Goal: Contribute content: Contribute content

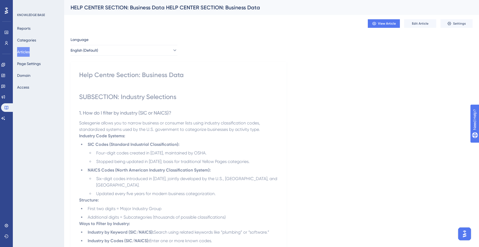
click at [23, 51] on button "Articles" at bounding box center [23, 52] width 13 height 10
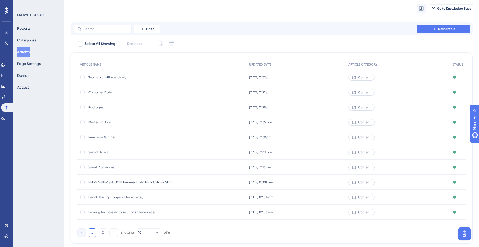
scroll to position [25, 0]
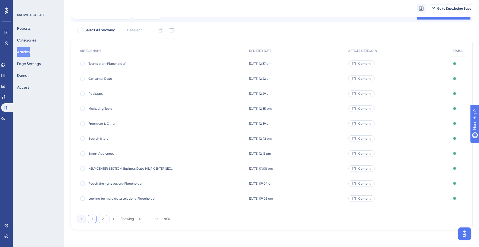
click at [104, 219] on button "2" at bounding box center [103, 219] width 9 height 9
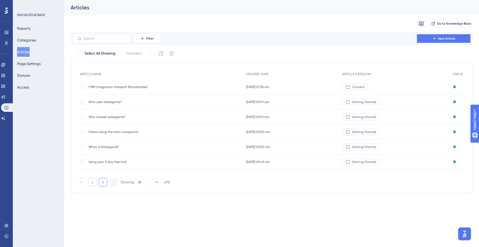
click at [94, 181] on button "1" at bounding box center [92, 182] width 9 height 9
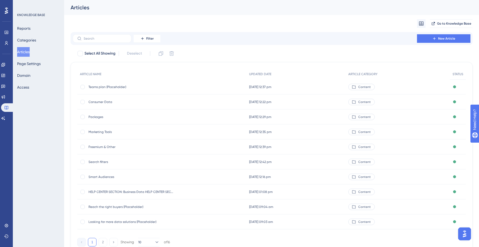
click at [129, 205] on span "Reach the right buyers (Placeholder)" at bounding box center [132, 207] width 86 height 4
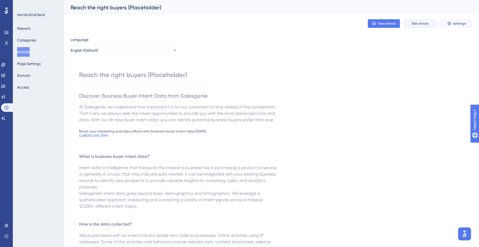
click at [415, 22] on span "Edit Article" at bounding box center [420, 23] width 17 height 4
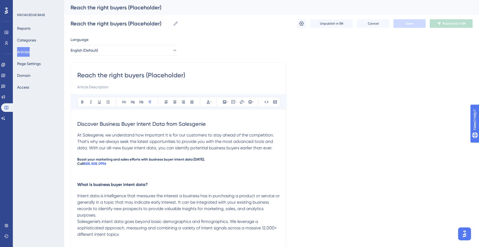
scroll to position [32, 0]
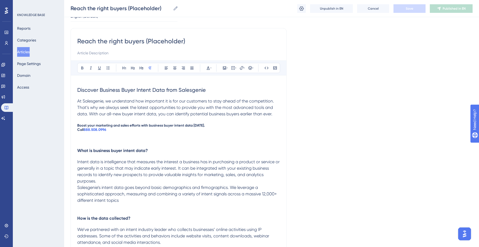
click at [183, 127] on span "Boost your marketing and sales efforts with business buyer intent data [DATE]." at bounding box center [141, 125] width 128 height 4
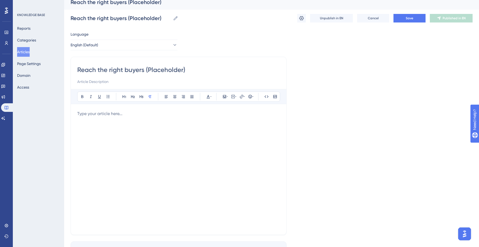
scroll to position [0, 0]
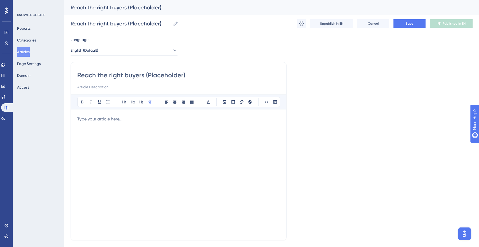
click at [161, 24] on input "Reach the right buyers (Placeholder)" at bounding box center [121, 23] width 100 height 7
type input "Reach the right buyers!"
click at [152, 124] on div at bounding box center [178, 175] width 203 height 118
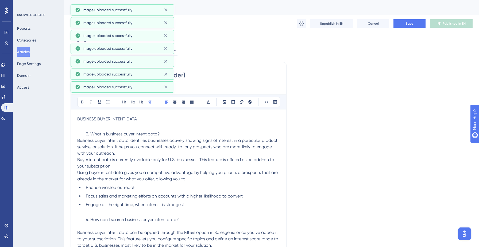
click at [93, 127] on p at bounding box center [178, 125] width 203 height 6
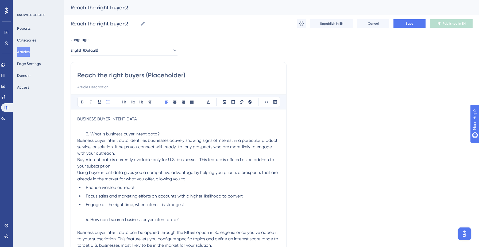
click at [90, 132] on span "What is business buyer intent data?" at bounding box center [125, 133] width 70 height 5
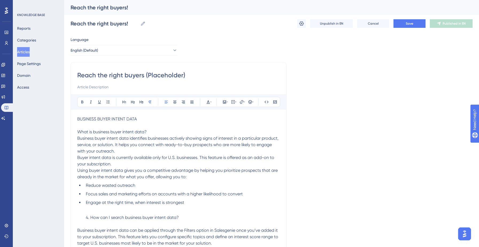
click at [91, 129] on p "What is business buyer intent data?" at bounding box center [178, 132] width 203 height 6
click at [126, 150] on p "Business buyer intent data identifies businesses actively showing signs of inte…" at bounding box center [178, 144] width 203 height 19
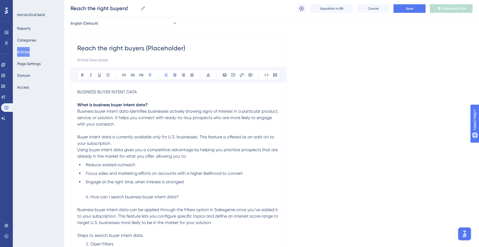
scroll to position [29, 0]
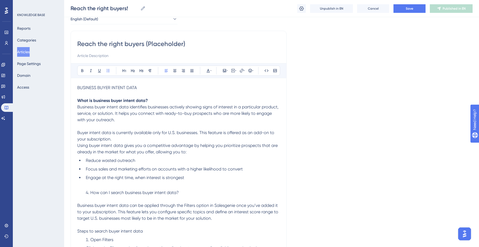
click at [89, 194] on li "How can I search business buyer intent data?" at bounding box center [182, 192] width 196 height 6
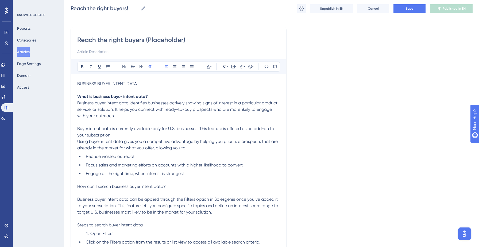
scroll to position [46, 0]
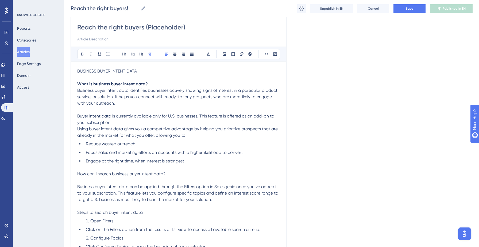
click at [91, 171] on span "How can I search business buyer intent data?" at bounding box center [121, 173] width 89 height 5
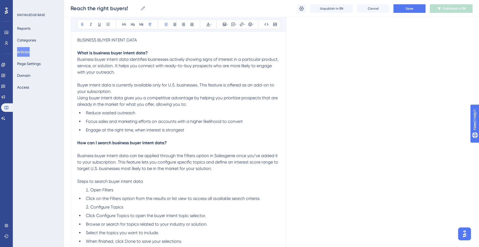
scroll to position [79, 0]
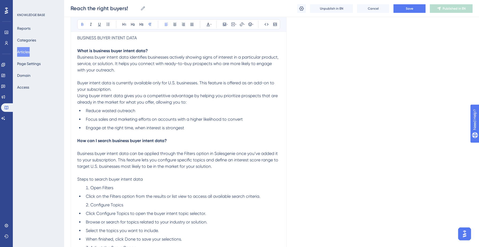
click at [84, 179] on span "Steps to search buyer intent data" at bounding box center [110, 179] width 66 height 5
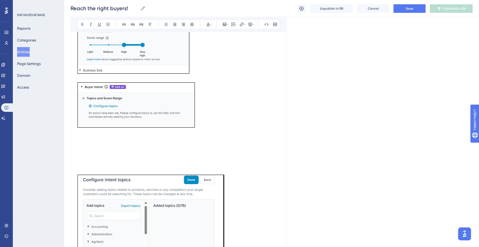
scroll to position [416, 0]
click at [89, 162] on p at bounding box center [178, 164] width 203 height 6
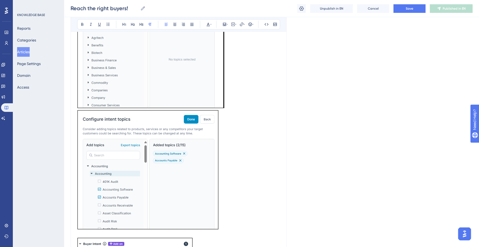
scroll to position [581, 0]
click at [237, 98] on p at bounding box center [178, 40] width 203 height 139
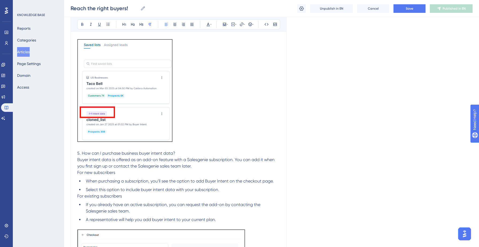
scroll to position [909, 0]
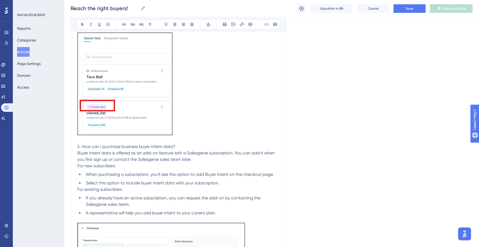
click at [82, 148] on span "5. How can I purchase business buyer intent data?" at bounding box center [126, 146] width 98 height 5
click at [87, 146] on span "How can I purchase business buyer intent data?" at bounding box center [124, 146] width 94 height 5
click at [227, 184] on li "Select this option to include buyer intent data with your subscription." at bounding box center [182, 183] width 196 height 6
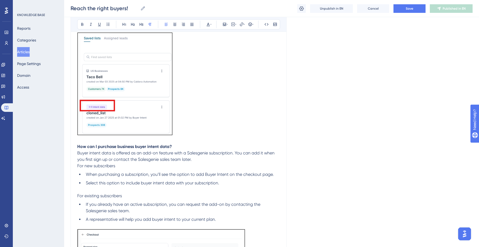
click at [98, 195] on span "For existing subscribers" at bounding box center [99, 195] width 45 height 5
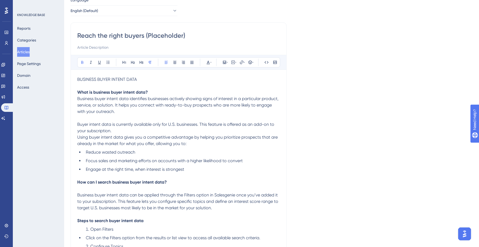
scroll to position [0, 0]
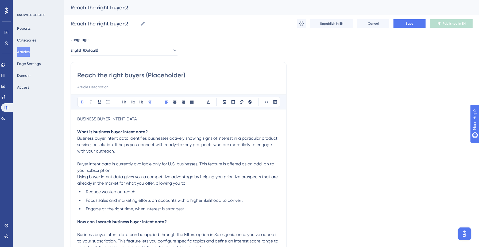
click at [111, 117] on span "BUSINESS BUYER INTENT DATA" at bounding box center [107, 118] width 60 height 5
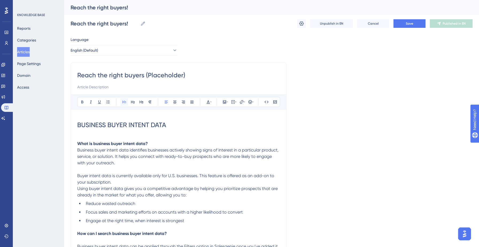
click at [125, 102] on icon at bounding box center [124, 102] width 4 height 4
click at [183, 73] on input "Reach the right buyers (Placeholder)" at bounding box center [178, 75] width 203 height 9
click at [185, 75] on input "Reach the right buyers (Placeholder)" at bounding box center [178, 75] width 203 height 9
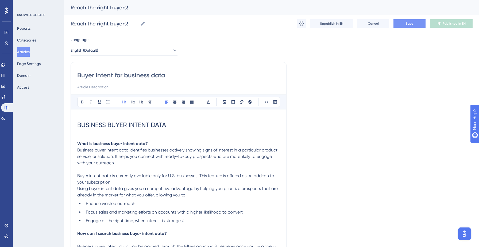
type input "Buyer Intent for business data"
click at [408, 26] on button "Save" at bounding box center [410, 23] width 32 height 9
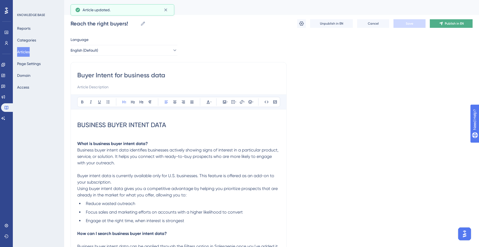
click at [455, 20] on button "Publish in EN" at bounding box center [451, 23] width 43 height 9
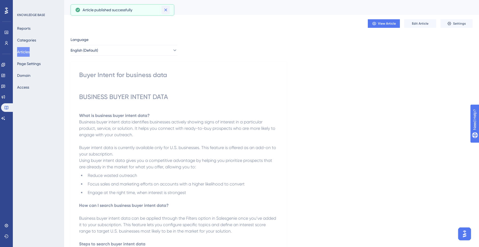
click at [167, 11] on icon at bounding box center [165, 10] width 3 height 3
click at [29, 51] on button "Articles" at bounding box center [23, 52] width 13 height 10
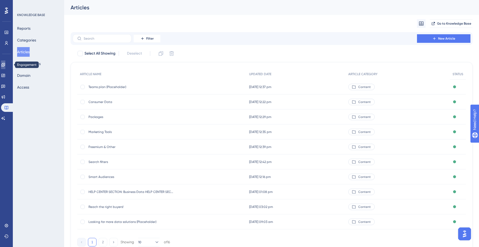
click at [5, 66] on icon at bounding box center [2, 64] width 3 height 3
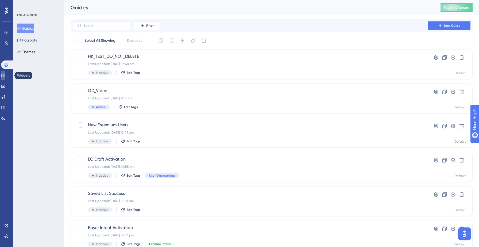
click at [5, 74] on icon at bounding box center [2, 75] width 3 height 3
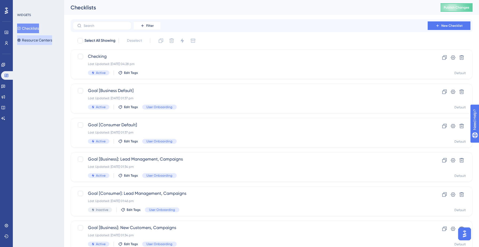
click at [39, 40] on button "Resource Centers" at bounding box center [34, 40] width 35 height 10
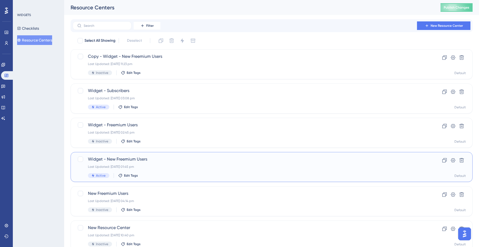
click at [144, 167] on div "Last Updated: [DATE] 01:45 pm" at bounding box center [250, 166] width 325 height 4
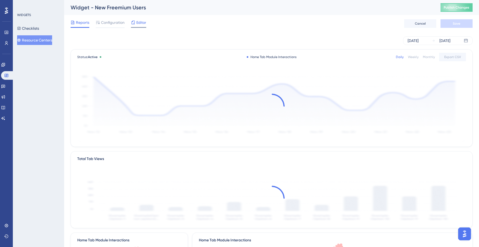
click at [134, 20] on div at bounding box center [133, 22] width 4 height 6
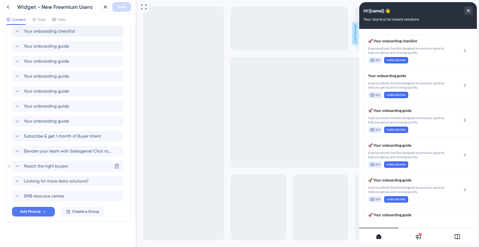
scroll to position [139, 0]
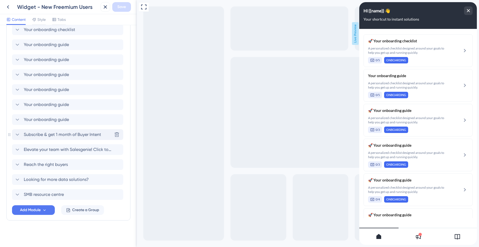
click at [62, 136] on span "Subscribe & get 1 month of Buyer Intent" at bounding box center [62, 134] width 77 height 6
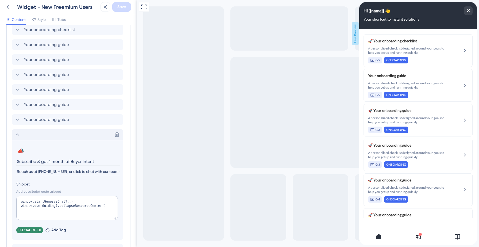
click at [58, 160] on input "Subscribe & get 1 month of Buyer Intent" at bounding box center [68, 161] width 104 height 8
click at [44, 159] on input "Subscribe & get 1 month of Buyer Intent" at bounding box center [68, 161] width 104 height 8
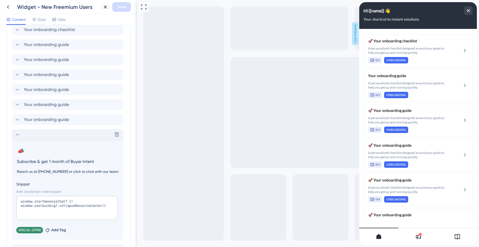
click at [44, 159] on input "Subscribe & get 1 month of Buyer Intent" at bounding box center [68, 161] width 104 height 8
paste input "Unlock 15% Off Your First List Purchase — Start Growing Smarter [DATE]! 🎯"
type input "Unlock 15% Off Your First List Purchase — Start Growing Smarter [DATE]!"
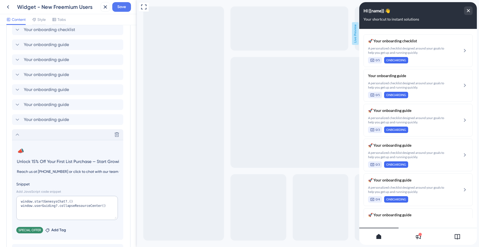
click at [17, 171] on input "Reach us at [PHONE_NUMBER] or click to chat with our team to redeem." at bounding box center [68, 171] width 104 height 7
click at [94, 172] on input "To avail this offer reach us at [PHONE_NUMBER] or click to chat with our team t…" at bounding box center [68, 171] width 104 height 7
click at [76, 172] on input "To avail this offer reach us at [PHONE_NUMBER] or click to chat with our team t…" at bounding box center [68, 171] width 104 height 7
type input "To avail this offer reach us at [PHONE_NUMBER] or click here to chat with our t…"
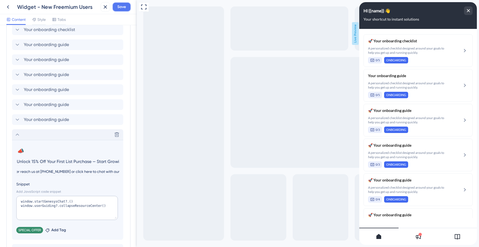
click at [125, 7] on span "Save" at bounding box center [121, 7] width 9 height 6
click at [101, 10] on icon at bounding box center [101, 9] width 5 height 5
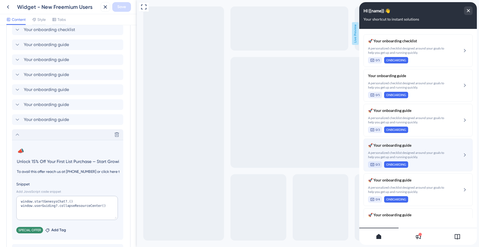
scroll to position [214, 0]
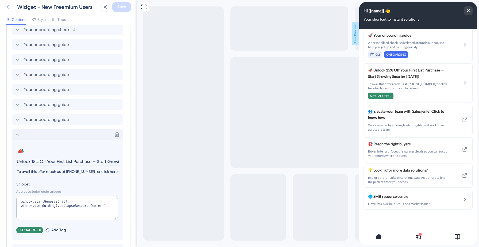
click at [8, 8] on icon at bounding box center [8, 6] width 2 height 3
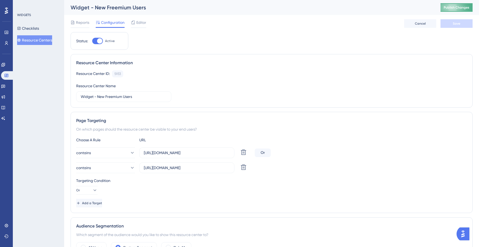
click at [452, 10] on button "Publish Changes" at bounding box center [457, 7] width 32 height 9
click at [136, 23] on div "Editor" at bounding box center [138, 22] width 15 height 6
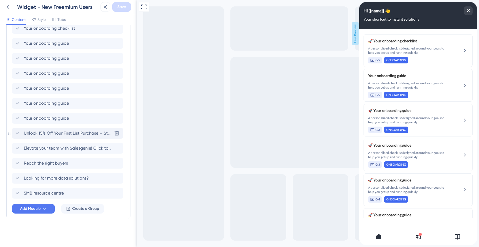
click at [52, 135] on span "Unlock 15% Off Your First List Purchase — Start Growing Smarter [DATE]!" at bounding box center [68, 133] width 88 height 6
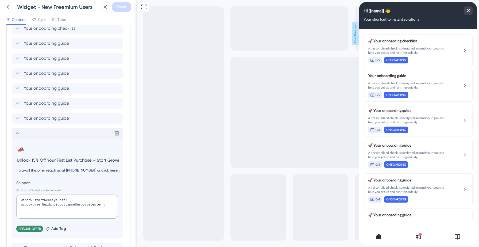
scroll to position [0, 35]
click at [47, 171] on input "To avail this offer reach us at [PHONE_NUMBER] or click here to chat with our t…" at bounding box center [68, 170] width 104 height 7
click at [100, 171] on input "To avail this offer reach us at [PHONE_NUMBER] or click here to chat with our t…" at bounding box center [68, 170] width 104 height 7
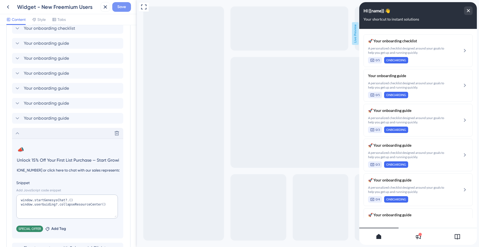
type input "To avail this offer reach us at [PHONE_NUMBER] or click here to chat with our s…"
click at [123, 5] on span "Save" at bounding box center [121, 7] width 9 height 6
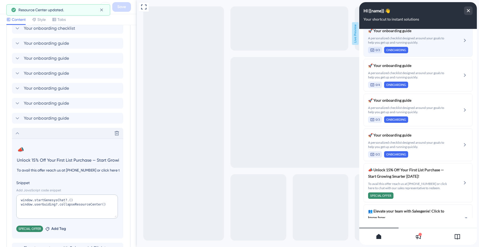
scroll to position [214, 0]
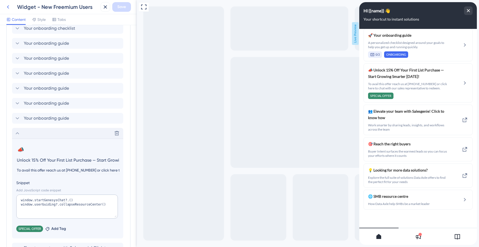
click at [7, 6] on icon at bounding box center [8, 7] width 6 height 6
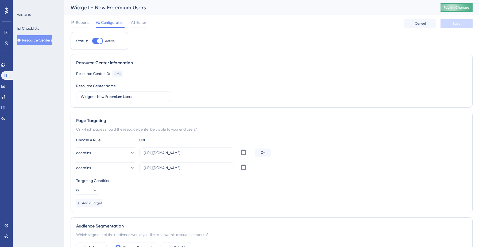
click at [457, 6] on span "Publish Changes" at bounding box center [457, 7] width 26 height 4
click at [239, 24] on div "Reports Configuration Editor Cancel Save" at bounding box center [272, 23] width 402 height 17
click at [141, 24] on span "Editor" at bounding box center [141, 22] width 10 height 6
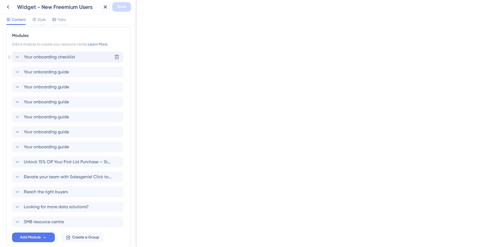
scroll to position [140, 0]
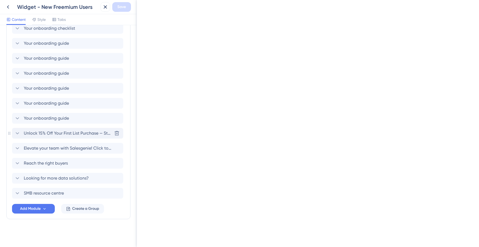
click at [47, 136] on span "Unlock 15% Off Your First List Purchase — Start Growing Smarter [DATE]!" at bounding box center [68, 133] width 88 height 6
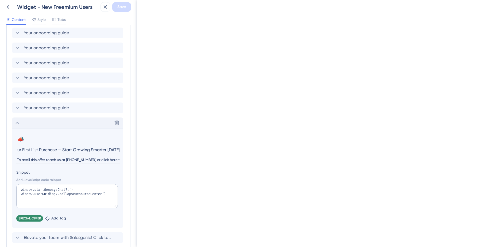
scroll to position [151, 0]
click at [48, 218] on icon at bounding box center [47, 218] width 5 height 5
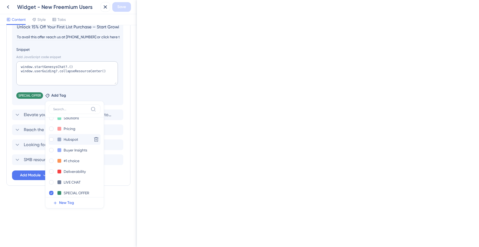
scroll to position [55, 0]
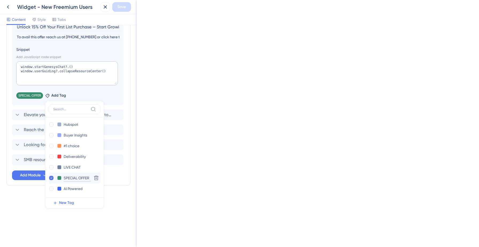
click at [70, 176] on input "SPECIAL OFFER" at bounding box center [77, 178] width 27 height 7
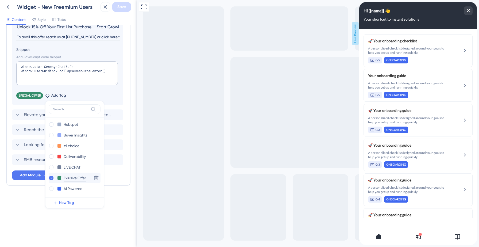
scroll to position [0, 0]
type input "Exlusive Offer"
click at [68, 178] on input "Exlusive Offer" at bounding box center [76, 178] width 24 height 7
click at [114, 224] on div "Resource Center Header Title Hi {{name}} 👋 14 Hi {{name}} 👋 Subtitle Your short…" at bounding box center [68, 136] width 137 height 222
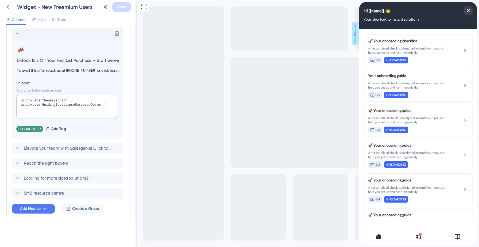
click at [30, 130] on span "SPECIAL OFFER" at bounding box center [29, 129] width 22 height 4
click at [41, 129] on icon at bounding box center [40, 128] width 3 height 3
click at [32, 128] on span "Add Tag" at bounding box center [29, 129] width 15 height 6
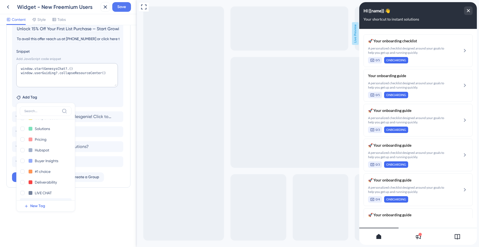
scroll to position [45, 0]
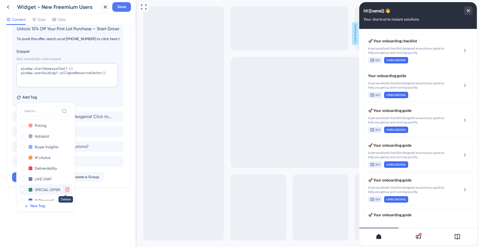
click at [65, 191] on icon at bounding box center [67, 189] width 5 height 5
click at [65, 189] on icon at bounding box center [67, 189] width 5 height 5
click at [66, 190] on icon at bounding box center [67, 189] width 5 height 5
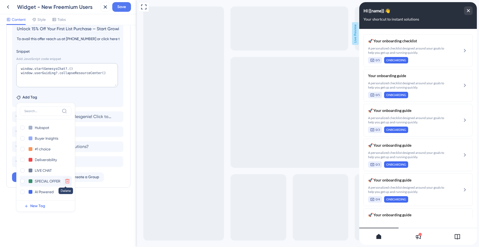
click at [67, 182] on icon at bounding box center [67, 180] width 5 height 5
click at [42, 205] on span "New Tag" at bounding box center [37, 206] width 15 height 6
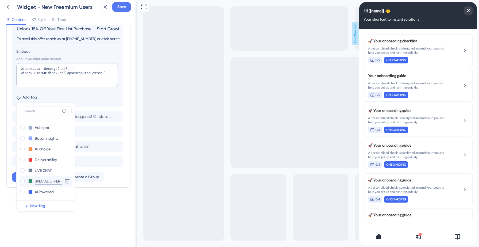
click at [48, 180] on input "SPECIAL OFFER" at bounding box center [48, 181] width 27 height 7
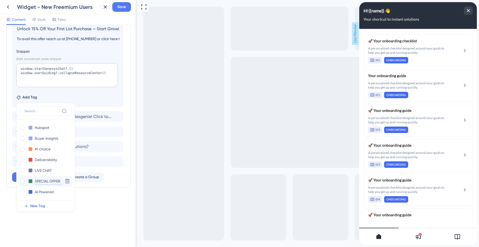
click at [48, 180] on input "SPECIAL OFFER" at bounding box center [48, 181] width 27 height 7
type input "Exclus"
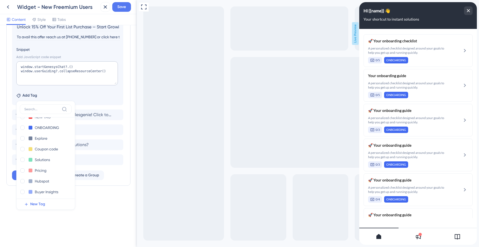
scroll to position [0, 0]
click at [47, 127] on input "NEW TAG" at bounding box center [45, 126] width 21 height 7
type input "Exclusive Offe"
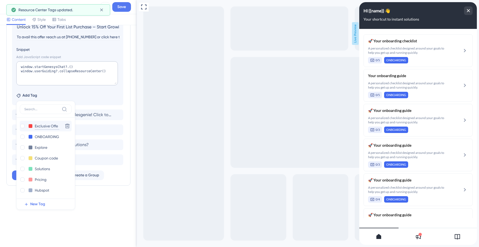
click at [54, 126] on input "Exclusive Offe" at bounding box center [47, 126] width 25 height 7
type input "ExclusiveOffe"
click at [54, 126] on input "ExclusiveOffe" at bounding box center [47, 126] width 24 height 7
type input "ExclusiveOffer"
click at [51, 126] on input "ExclusiveOffer" at bounding box center [47, 126] width 25 height 7
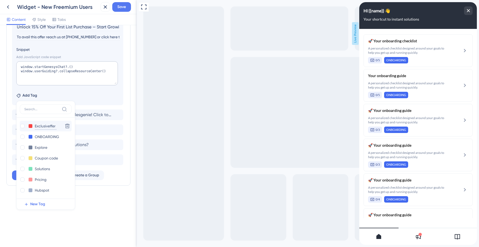
type input "ExclusiveOffer"
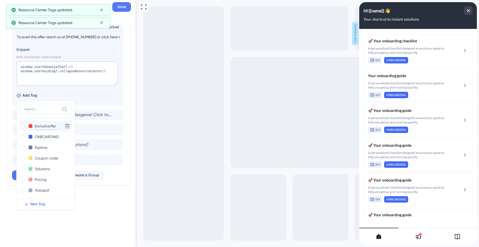
click at [50, 125] on input "Exclusive.ffer" at bounding box center [46, 126] width 23 height 7
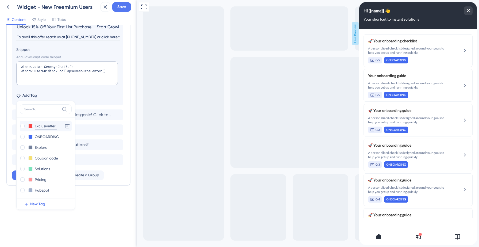
type input "ExclusiveOffer"
click at [120, 6] on span "Save" at bounding box center [121, 7] width 9 height 6
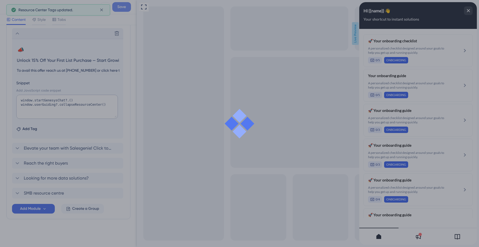
scroll to position [240, 0]
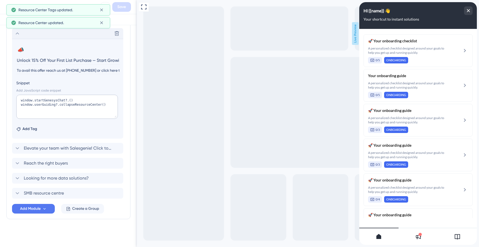
click at [35, 129] on span "Add Tag" at bounding box center [29, 129] width 15 height 6
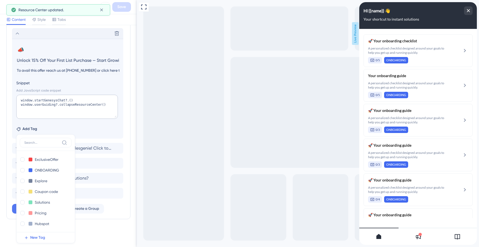
scroll to position [274, 0]
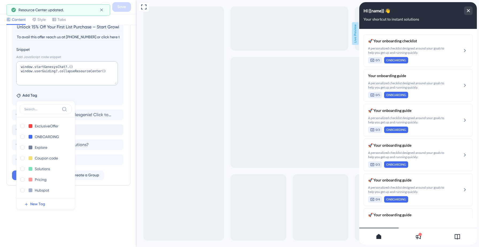
click at [21, 124] on div at bounding box center [22, 126] width 4 height 4
checkbox input "true"
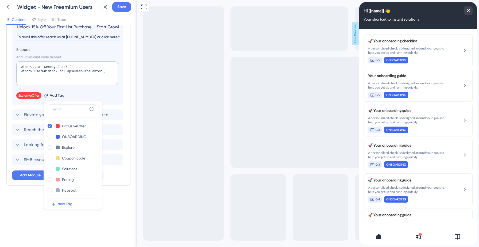
click at [21, 213] on div "Resource Center Header Title Hi {{name}} 👋 14 Hi {{name}} 👋 Subtitle Your short…" at bounding box center [68, 136] width 137 height 222
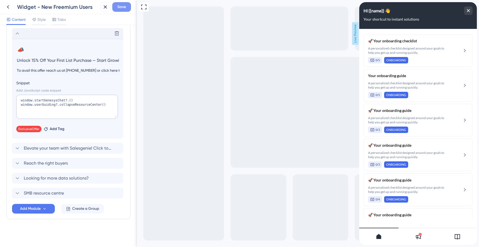
click at [123, 5] on span "Save" at bounding box center [121, 7] width 9 height 6
click at [101, 8] on icon at bounding box center [101, 9] width 5 height 5
click at [8, 7] on icon at bounding box center [8, 7] width 6 height 6
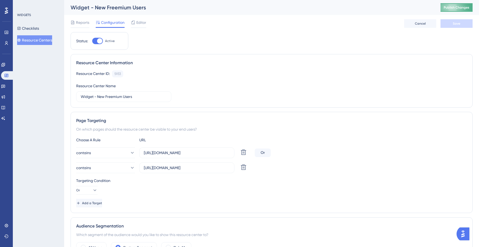
click at [448, 7] on span "Publish Changes" at bounding box center [457, 7] width 26 height 4
click at [39, 41] on button "Resource Centers" at bounding box center [34, 40] width 35 height 10
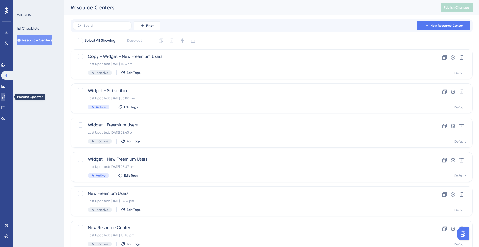
click at [5, 99] on icon at bounding box center [3, 97] width 4 height 4
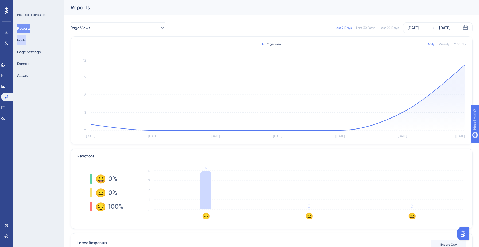
click at [25, 41] on button "Posts" at bounding box center [21, 40] width 9 height 10
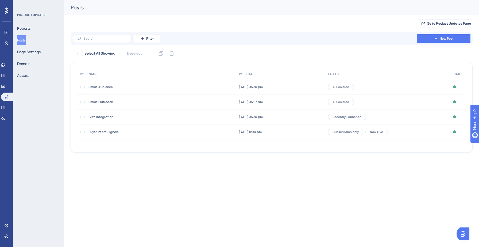
click at [98, 103] on span "Smart Outreach" at bounding box center [132, 102] width 86 height 4
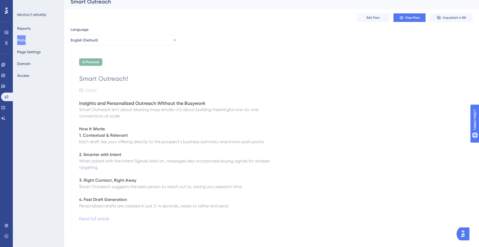
scroll to position [9, 0]
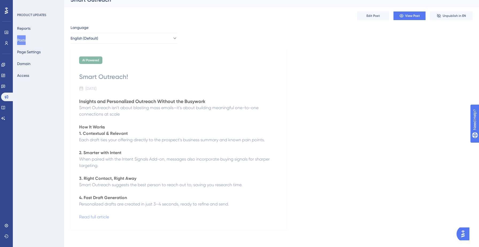
click at [26, 41] on button "Posts" at bounding box center [21, 40] width 9 height 10
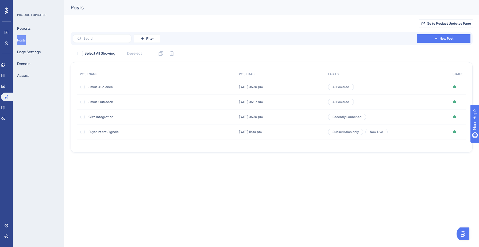
click at [102, 89] on span "Smart Audience" at bounding box center [132, 87] width 86 height 4
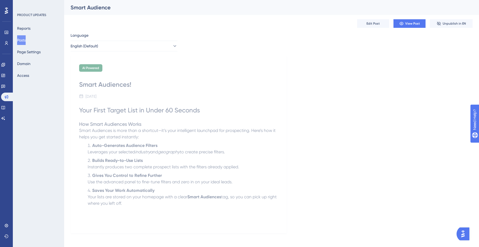
click at [21, 40] on button "Posts" at bounding box center [21, 40] width 9 height 10
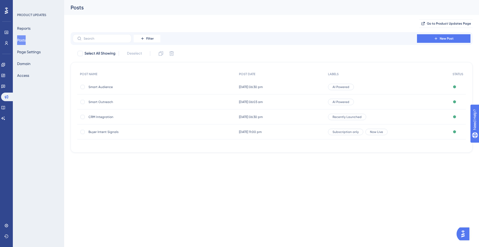
click at [94, 120] on div "CRM Integration CRM Integration" at bounding box center [132, 116] width 86 height 15
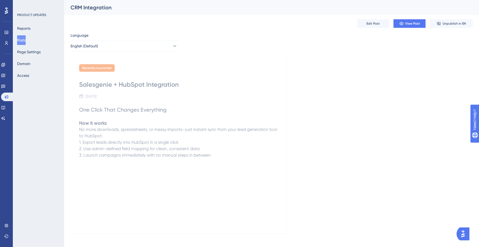
click at [25, 38] on button "Posts" at bounding box center [21, 40] width 9 height 10
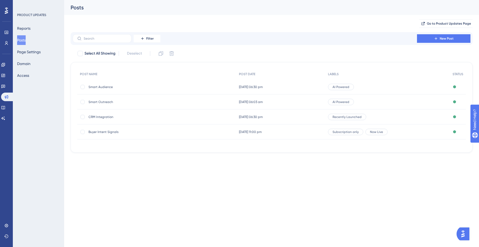
click at [95, 131] on span "Buyer Intent Signals" at bounding box center [132, 132] width 86 height 4
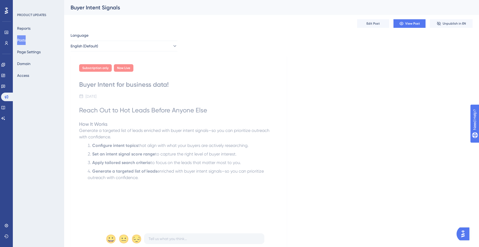
click at [25, 41] on button "Posts" at bounding box center [21, 40] width 9 height 10
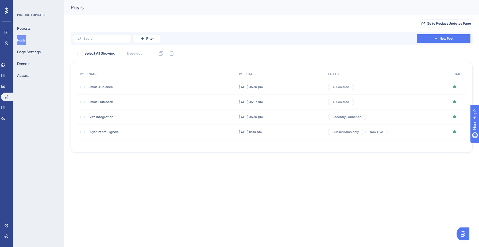
click at [137, 128] on div "Buyer Intent Signals Buyer Intent Signals" at bounding box center [132, 131] width 86 height 15
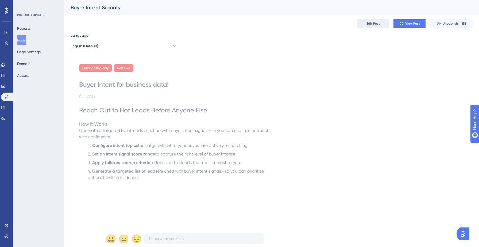
click at [374, 25] on span "Edit Post" at bounding box center [373, 23] width 13 height 4
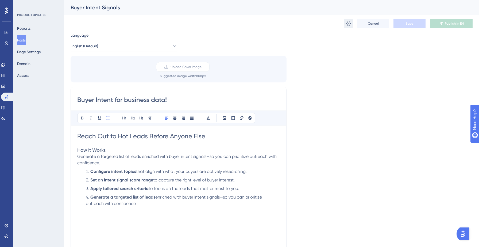
click at [349, 25] on icon at bounding box center [349, 23] width 5 height 4
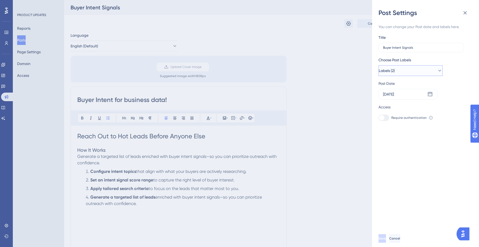
click at [406, 69] on button "Labels (2)" at bounding box center [411, 70] width 64 height 11
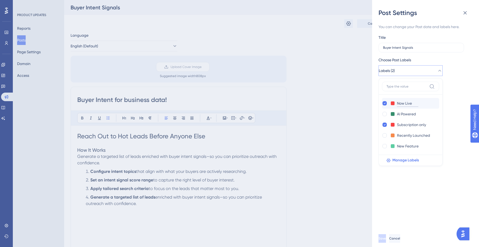
click at [412, 104] on input "Now Live" at bounding box center [407, 103] width 21 height 7
type input "Live Now"
click at [385, 125] on icon at bounding box center [385, 125] width 2 height 4
checkbox input "false"
click at [406, 202] on div "You can change your Post date and labels here. Title Buyer Intent Signals Choos…" at bounding box center [428, 123] width 98 height 213
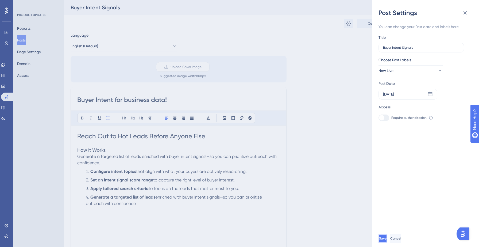
click at [387, 239] on span "Save" at bounding box center [382, 238] width 7 height 4
click at [464, 13] on icon at bounding box center [465, 13] width 6 height 6
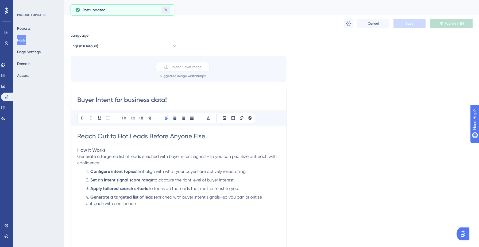
click at [166, 11] on icon at bounding box center [165, 9] width 5 height 5
click at [26, 38] on button "Posts" at bounding box center [21, 40] width 9 height 10
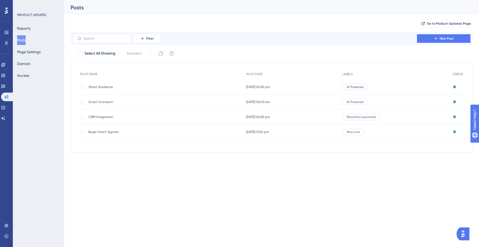
click at [23, 40] on button "Posts" at bounding box center [21, 40] width 9 height 10
click at [5, 75] on icon at bounding box center [3, 75] width 4 height 4
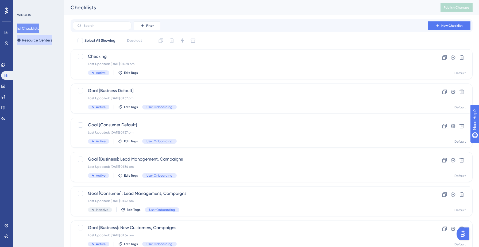
click at [42, 42] on button "Resource Centers" at bounding box center [34, 40] width 35 height 10
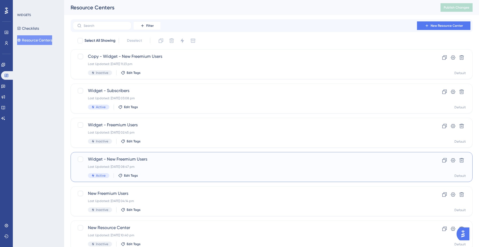
click at [131, 166] on div "Last Updated: [DATE] 08:47 pm" at bounding box center [250, 166] width 325 height 4
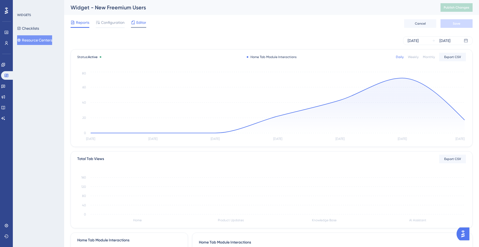
click at [142, 21] on span "Editor" at bounding box center [141, 22] width 10 height 6
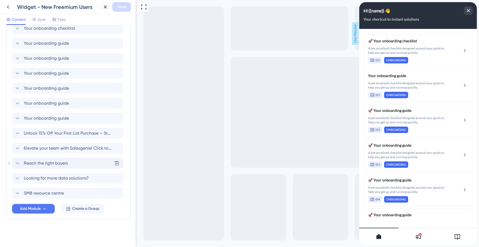
click at [49, 160] on span "Reach the right buyers" at bounding box center [46, 163] width 44 height 6
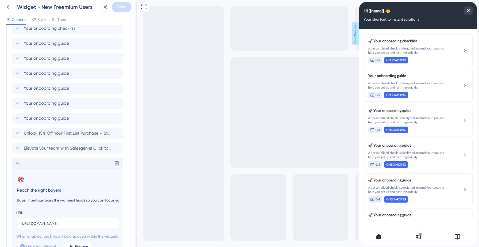
click at [48, 188] on input "Reach the right buyers" at bounding box center [68, 190] width 104 height 8
type input "Discover hot leads now"
click at [120, 5] on span "Save" at bounding box center [121, 7] width 9 height 6
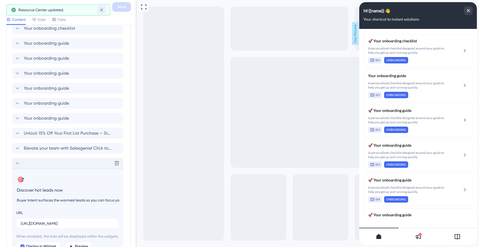
click at [103, 12] on icon at bounding box center [101, 9] width 5 height 5
click at [8, 7] on icon at bounding box center [8, 7] width 6 height 6
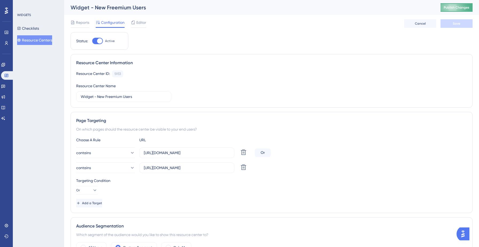
click at [457, 9] on span "Publish Changes" at bounding box center [457, 7] width 26 height 4
click at [138, 22] on span "Editor" at bounding box center [141, 22] width 10 height 6
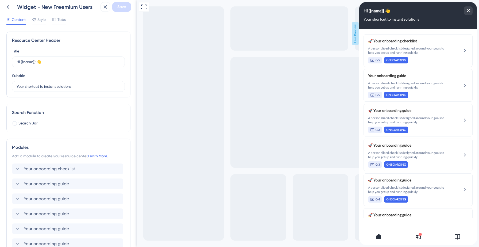
scroll to position [140, 0]
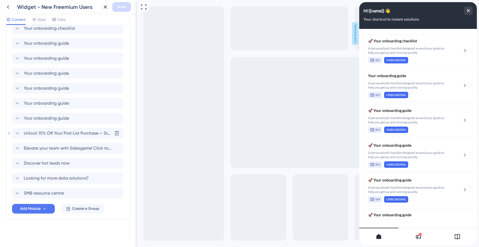
click at [62, 134] on span "Unlock 15% Off Your First List Purchase — Start Growing Smarter [DATE]!" at bounding box center [68, 133] width 88 height 6
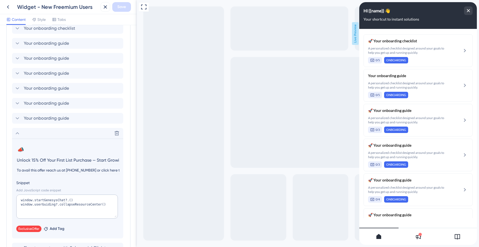
scroll to position [0, 35]
click at [17, 133] on icon at bounding box center [17, 133] width 3 height 2
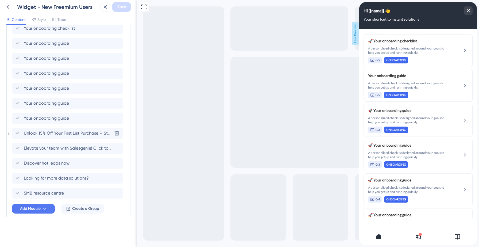
click at [73, 150] on span "Elevate your team with Salesgenie! Click to know how" at bounding box center [68, 148] width 88 height 6
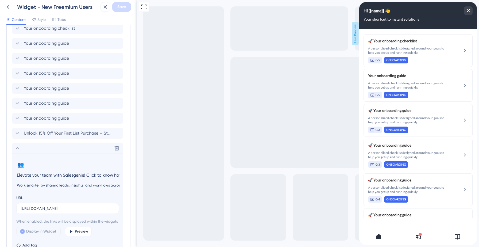
scroll to position [0, 2]
click at [84, 174] on input "Elevate your team with Salesgenie! Click to know how" at bounding box center [68, 175] width 104 height 8
click at [121, 11] on button "Save" at bounding box center [121, 7] width 19 height 10
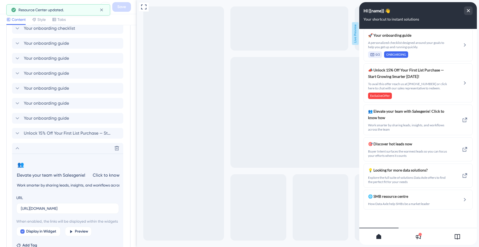
click at [93, 174] on input "Elevate your team with Salesgenie! Click to know how" at bounding box center [68, 175] width 104 height 8
click at [122, 8] on span "Save" at bounding box center [121, 7] width 9 height 6
drag, startPoint x: 36, startPoint y: 190, endPoint x: 102, endPoint y: 170, distance: 69.6
click at [102, 170] on section "👥 Change emoji Remove emoji Elevate your team with Salesgenie! Click to know ho…" at bounding box center [67, 174] width 103 height 28
drag, startPoint x: 102, startPoint y: 170, endPoint x: 102, endPoint y: 174, distance: 4.8
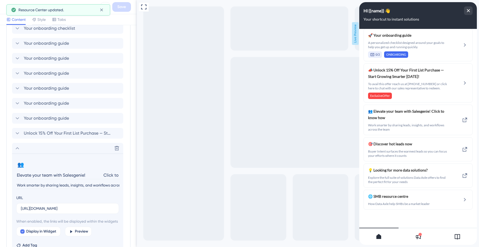
click at [102, 174] on input "Elevate your team with Salesgenie! Click to know how" at bounding box center [68, 175] width 104 height 8
type input "Elevate your team with Salesgenie! Click to know how"
click at [125, 8] on span "Save" at bounding box center [121, 7] width 9 height 6
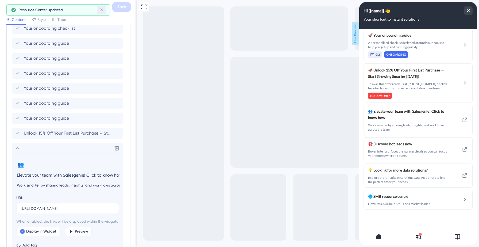
click at [102, 11] on icon at bounding box center [101, 9] width 5 height 5
click at [10, 9] on icon at bounding box center [8, 7] width 6 height 6
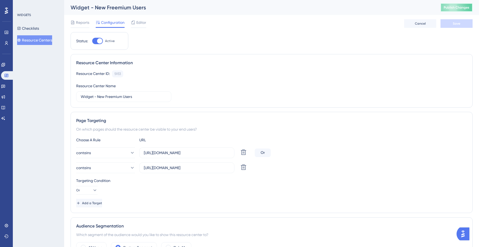
drag, startPoint x: 102, startPoint y: 174, endPoint x: 460, endPoint y: 4, distance: 396.4
click at [460, 4] on button "Publish Changes" at bounding box center [457, 7] width 32 height 9
click at [143, 21] on span "Editor" at bounding box center [141, 22] width 10 height 6
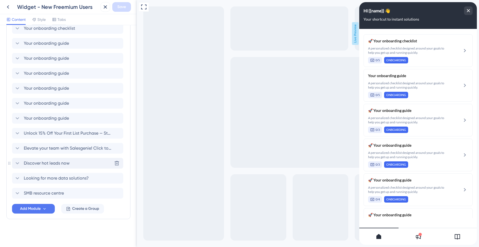
click at [41, 161] on span "Discover hot leads now" at bounding box center [47, 163] width 46 height 6
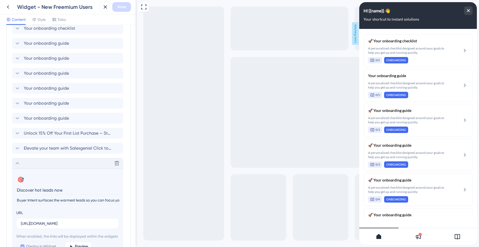
click at [33, 188] on input "Discover hot leads now" at bounding box center [68, 190] width 104 height 8
type input "Discover hot leads now"
click at [143, 80] on div "Full Screen Preview Live Preview" at bounding box center [308, 129] width 342 height 258
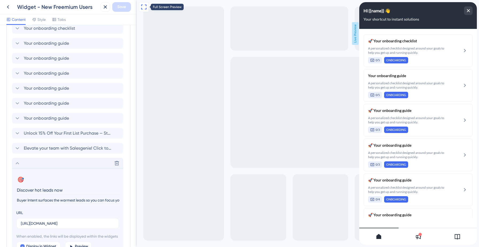
click at [143, 9] on icon at bounding box center [144, 7] width 6 height 6
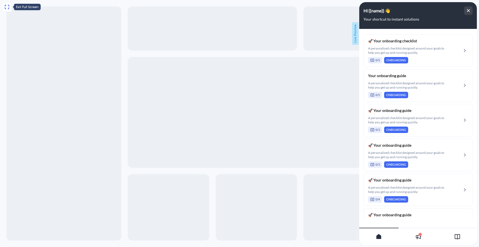
click at [9, 6] on icon at bounding box center [7, 7] width 6 height 6
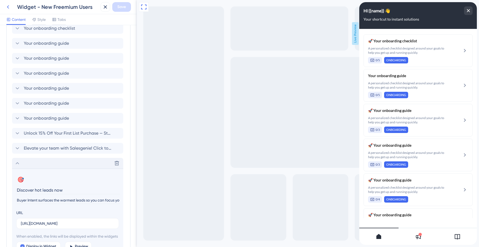
click at [9, 6] on icon at bounding box center [8, 7] width 6 height 6
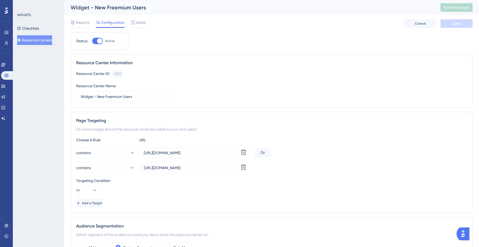
click at [42, 39] on button "Resource Centers" at bounding box center [34, 40] width 35 height 10
